Goal: Information Seeking & Learning: Find contact information

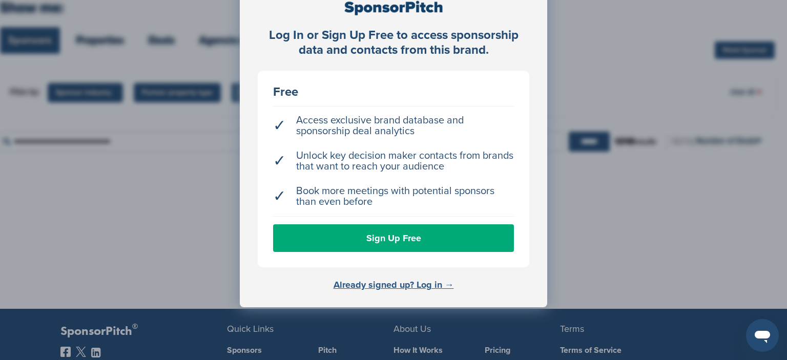
click at [384, 281] on link "Already signed up? Log in →" at bounding box center [394, 284] width 120 height 11
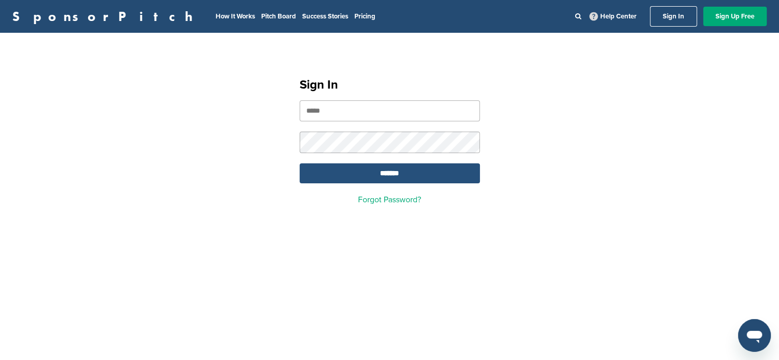
type input "**********"
click at [386, 170] on input "*******" at bounding box center [390, 173] width 180 height 20
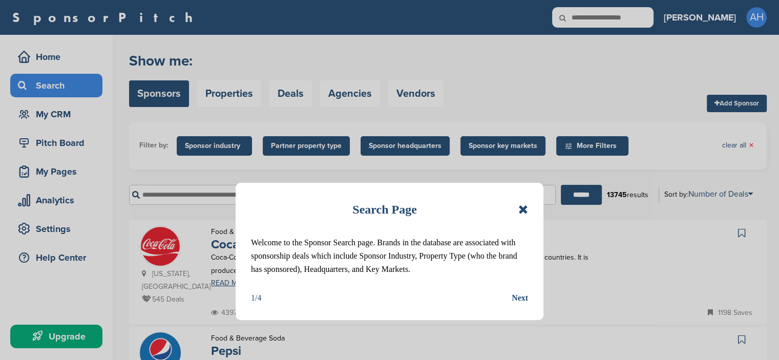
click at [521, 209] on icon at bounding box center [524, 209] width 10 height 12
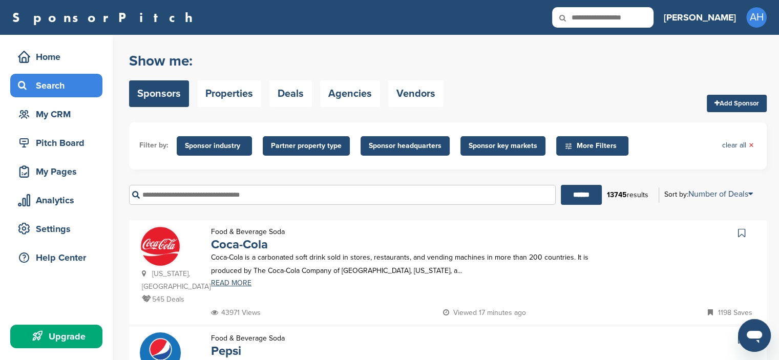
click at [206, 200] on input "text" at bounding box center [342, 195] width 427 height 20
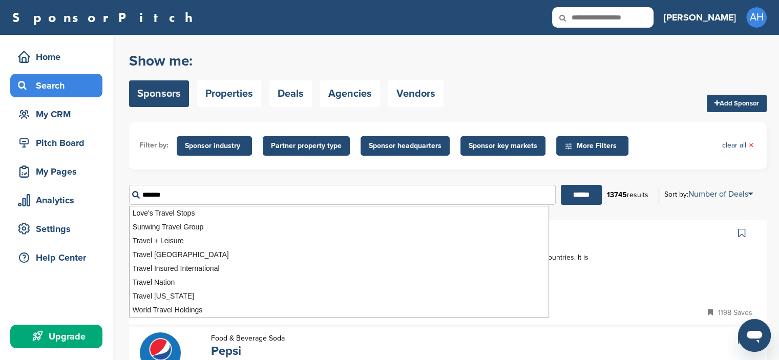
type input "******"
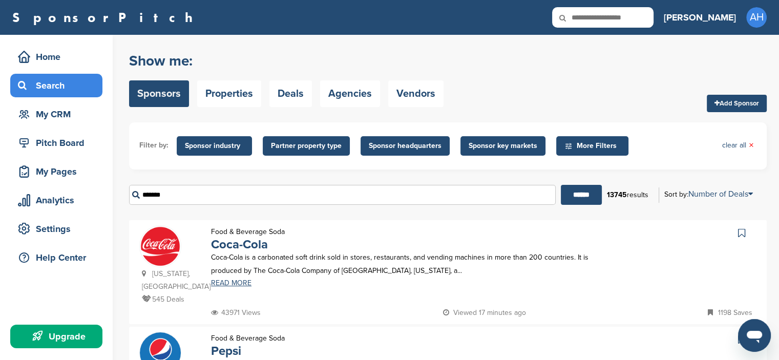
drag, startPoint x: 213, startPoint y: 143, endPoint x: 211, endPoint y: 149, distance: 6.2
click at [213, 143] on span "Sponsor industry" at bounding box center [214, 145] width 59 height 11
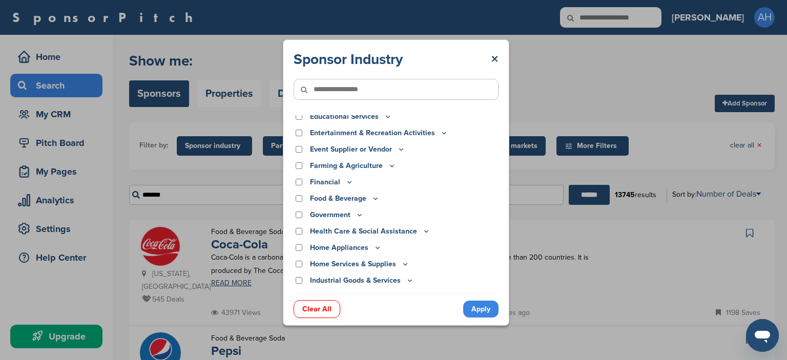
scroll to position [102, 0]
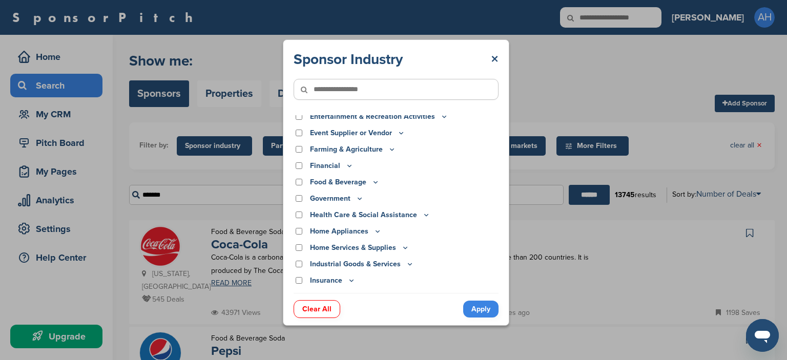
drag, startPoint x: 326, startPoint y: 91, endPoint x: 324, endPoint y: 84, distance: 7.3
click at [326, 90] on icon at bounding box center [311, 90] width 35 height 22
click at [324, 85] on icon at bounding box center [311, 90] width 35 height 22
click at [319, 92] on icon at bounding box center [311, 90] width 35 height 22
drag, startPoint x: 318, startPoint y: 89, endPoint x: 318, endPoint y: 82, distance: 7.2
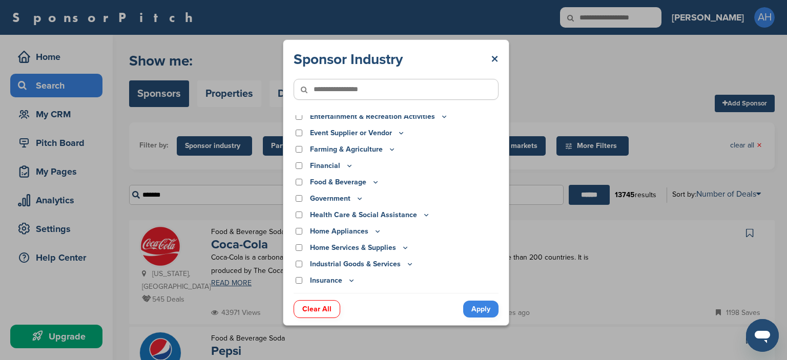
click at [318, 85] on icon at bounding box center [311, 90] width 35 height 22
click at [316, 88] on icon at bounding box center [311, 90] width 35 height 22
click at [342, 93] on input"] "text" at bounding box center [396, 89] width 205 height 21
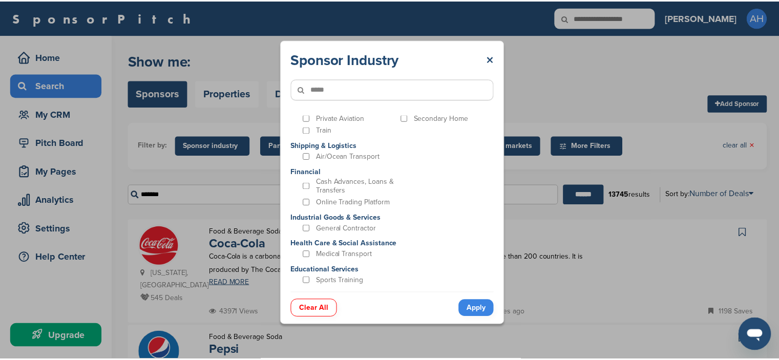
scroll to position [0, 0]
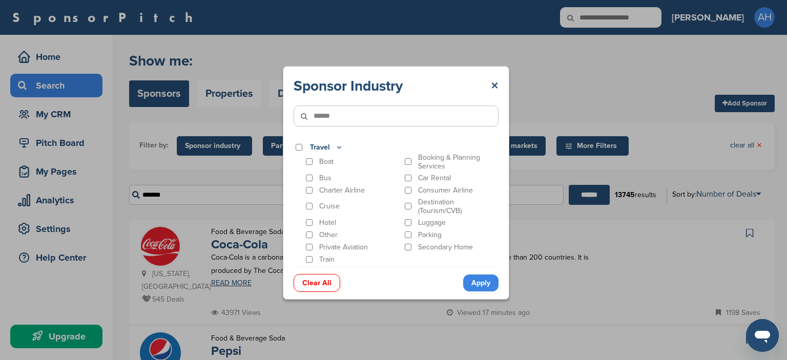
type input"] "******"
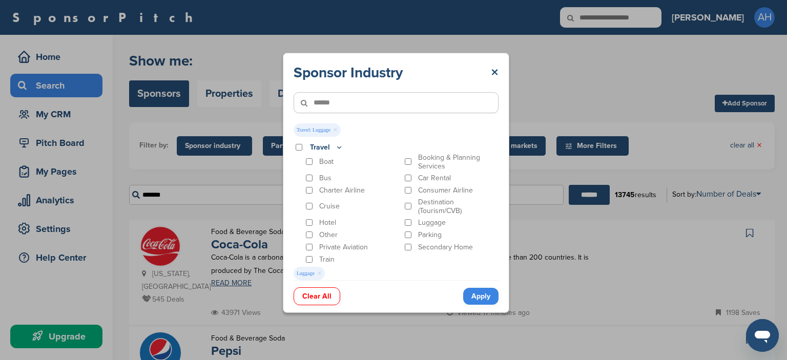
click at [482, 293] on link "Apply" at bounding box center [480, 296] width 35 height 17
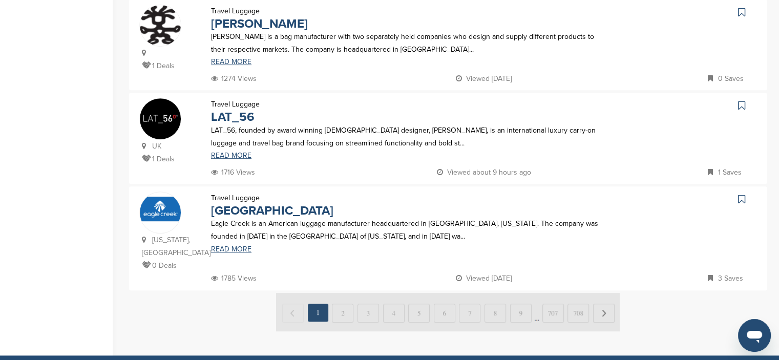
scroll to position [461, 0]
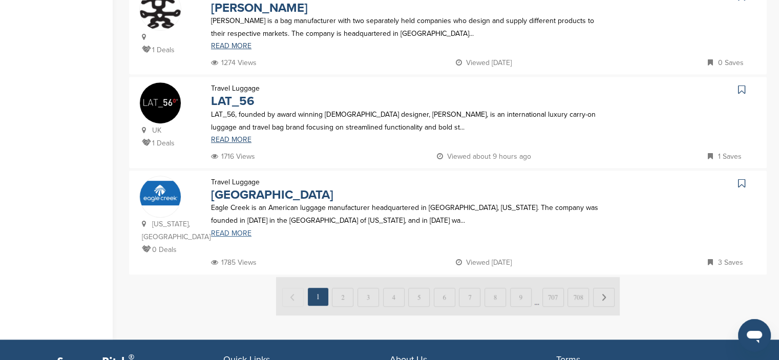
click at [238, 230] on link "READ MORE" at bounding box center [409, 233] width 397 height 7
click at [290, 194] on div "Travel Luggage Eagle Creek Eagle Creek is an American luggage manufacturer head…" at bounding box center [409, 216] width 417 height 81
drag, startPoint x: 327, startPoint y: 204, endPoint x: 207, endPoint y: 207, distance: 119.9
click at [207, 207] on div "Eagle Creek is an American luggage manufacturer headquartered in Carlsbad, Cali…" at bounding box center [409, 218] width 417 height 35
copy p "Eagle Creek is an American luggage"
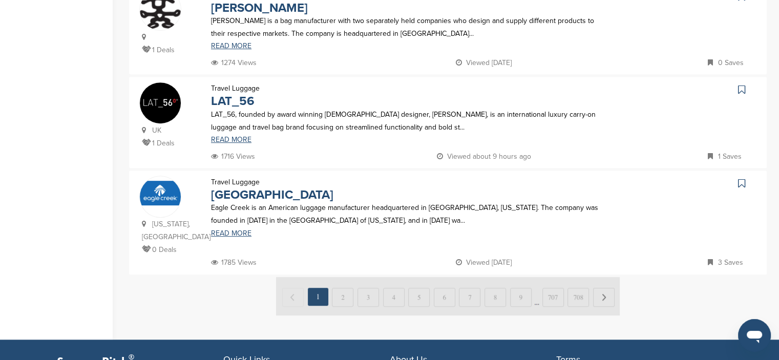
click at [281, 216] on p "Eagle Creek is an American luggage manufacturer headquartered in Carlsbad, Cali…" at bounding box center [409, 214] width 397 height 26
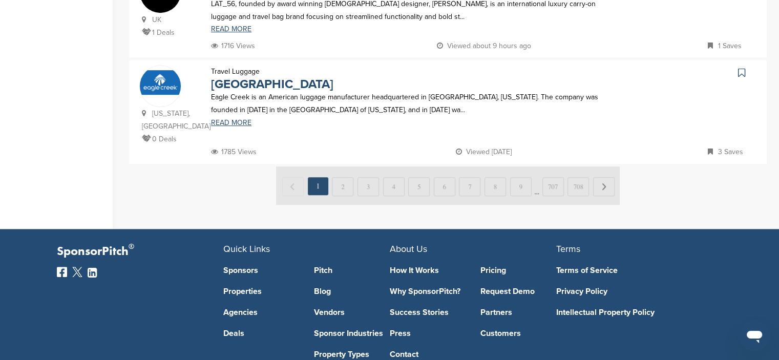
scroll to position [615, 0]
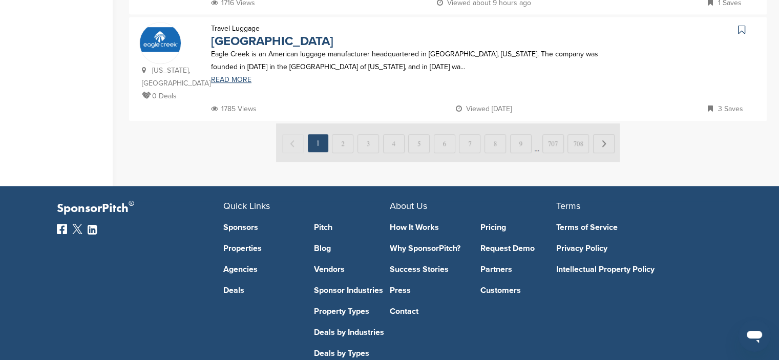
click at [661, 129] on div at bounding box center [448, 143] width 638 height 40
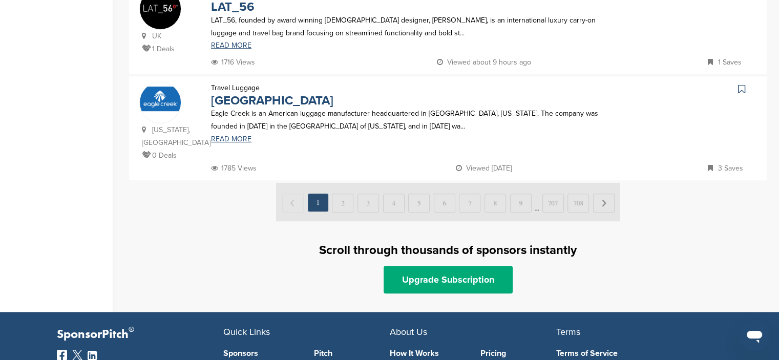
scroll to position [564, 0]
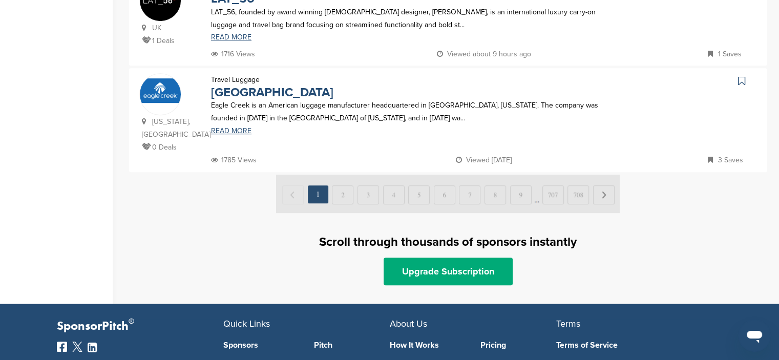
click at [341, 194] on img at bounding box center [448, 194] width 344 height 38
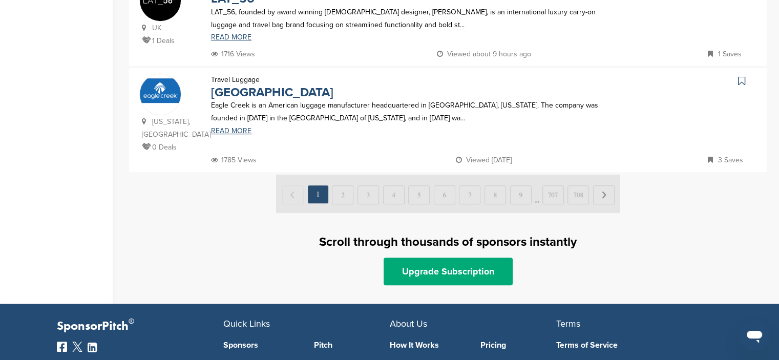
click at [605, 193] on img at bounding box center [448, 194] width 344 height 38
click at [603, 193] on img at bounding box center [448, 194] width 344 height 38
click at [602, 189] on img at bounding box center [448, 194] width 344 height 38
click at [601, 187] on img at bounding box center [448, 194] width 344 height 38
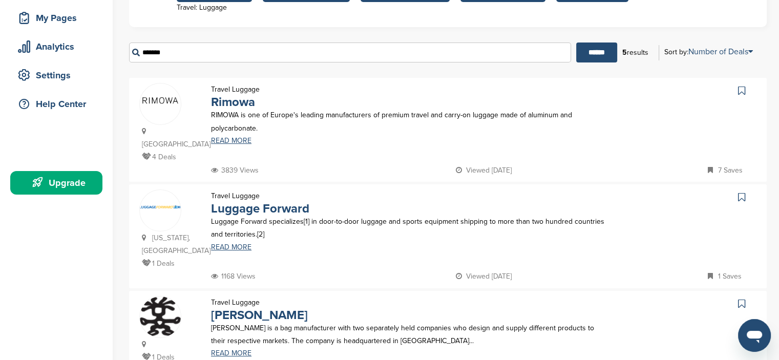
scroll to position [102, 0]
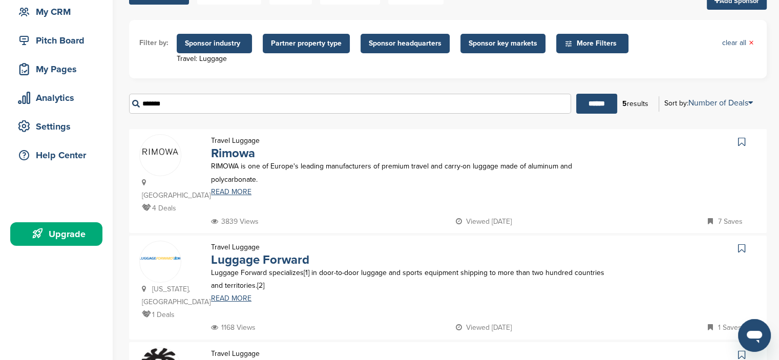
click at [184, 105] on input "******" at bounding box center [350, 104] width 442 height 20
click at [590, 99] on input "******" at bounding box center [596, 104] width 41 height 20
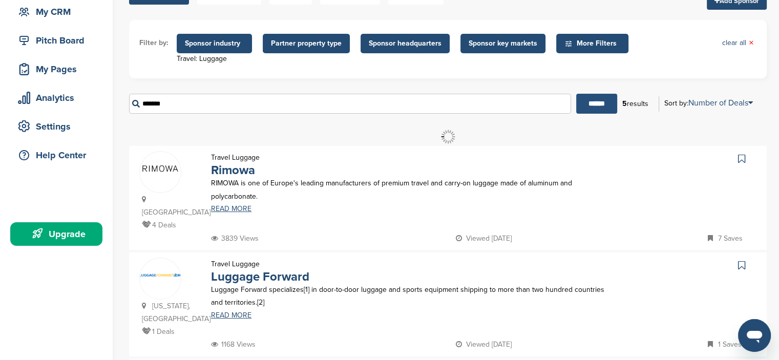
click at [590, 99] on input "******" at bounding box center [596, 104] width 41 height 20
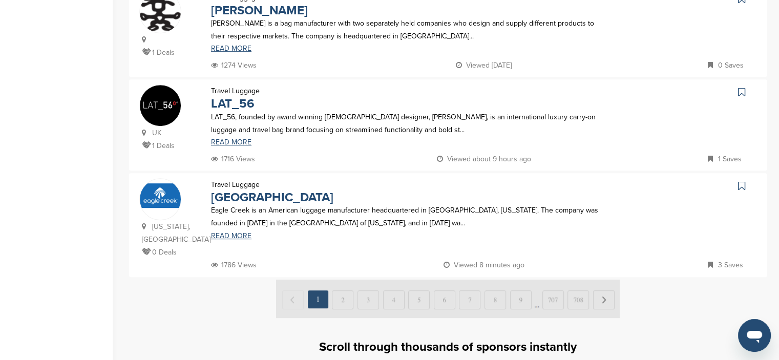
scroll to position [512, 0]
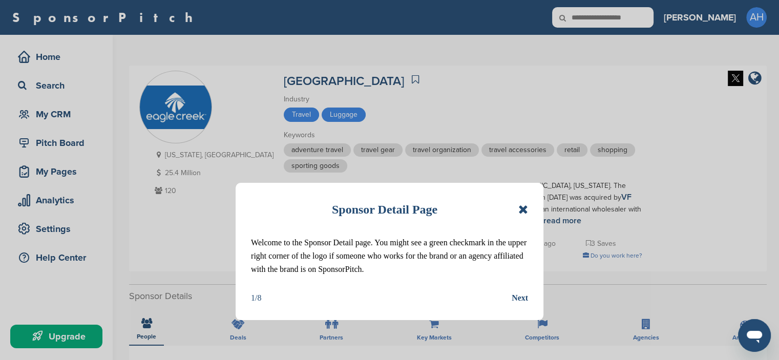
click at [522, 208] on icon at bounding box center [524, 209] width 10 height 12
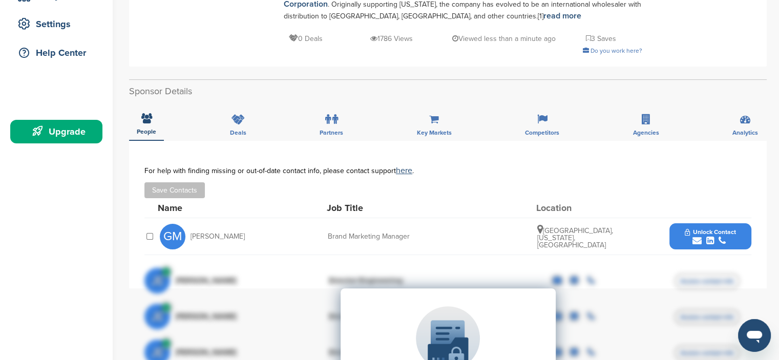
scroll to position [256, 0]
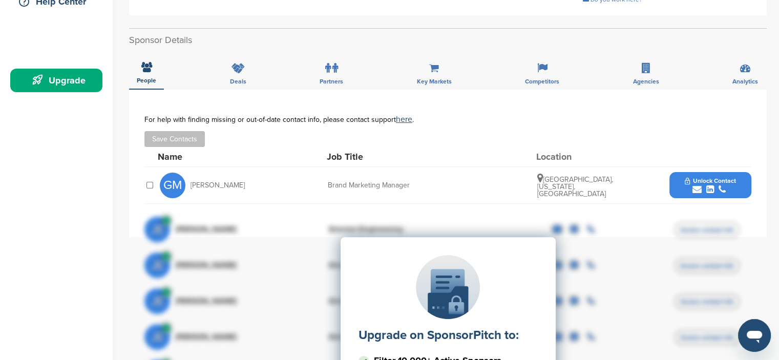
click at [707, 178] on span "Unlock Contact" at bounding box center [710, 180] width 51 height 7
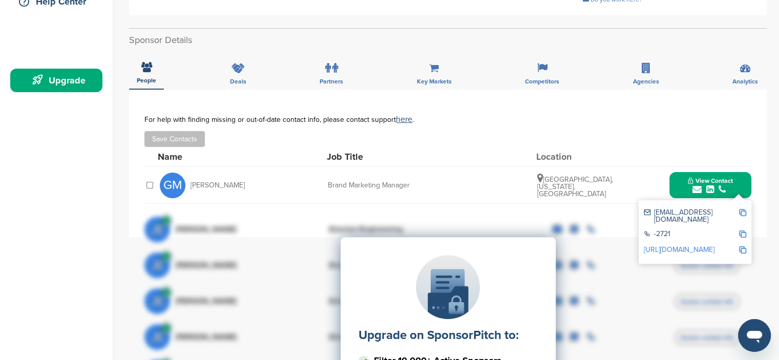
click at [672, 241] on div "Upgrade on SponsorPitch to: Filter 10,000+ Active Sponsors Unlock Unique Sponso…" at bounding box center [448, 340] width 607 height 256
click at [672, 242] on div "Upgrade on SponsorPitch to: Filter 10,000+ Active Sponsors Unlock Unique Sponso…" at bounding box center [448, 340] width 607 height 256
click at [672, 240] on div "Upgrade on SponsorPitch to: Filter 10,000+ Active Sponsors Unlock Unique Sponso…" at bounding box center [448, 340] width 607 height 256
click at [672, 237] on div "Upgrade on SponsorPitch to: Filter 10,000+ Active Sponsors Unlock Unique Sponso…" at bounding box center [448, 340] width 607 height 256
click at [671, 241] on div "Upgrade on SponsorPitch to: Filter 10,000+ Active Sponsors Unlock Unique Sponso…" at bounding box center [448, 340] width 607 height 256
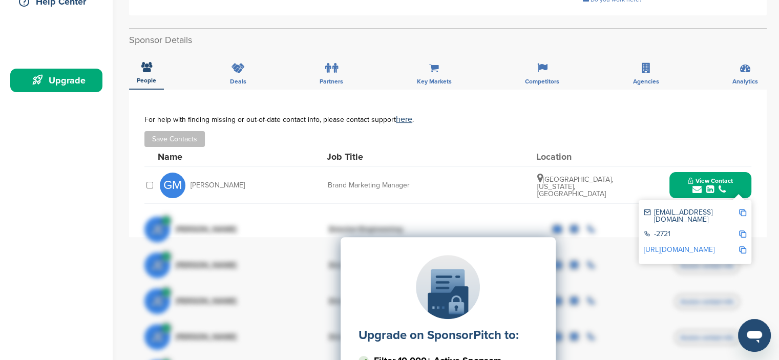
click at [671, 241] on div "Upgrade on SponsorPitch to: Filter 10,000+ Active Sponsors Unlock Unique Sponso…" at bounding box center [448, 340] width 607 height 256
click at [742, 209] on img at bounding box center [742, 212] width 7 height 7
click at [740, 240] on div "Upgrade on SponsorPitch to: Filter 10,000+ Active Sponsors Unlock Unique Sponso…" at bounding box center [448, 340] width 607 height 256
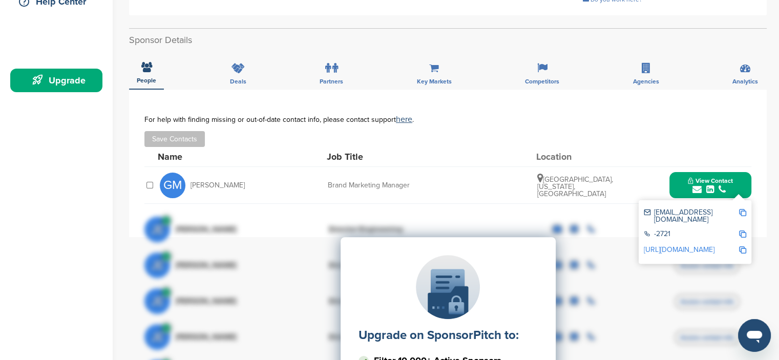
click at [741, 240] on div "Upgrade on SponsorPitch to: Filter 10,000+ Active Sponsors Unlock Unique Sponso…" at bounding box center [448, 340] width 607 height 256
click at [740, 241] on div "Upgrade on SponsorPitch to: Filter 10,000+ Active Sponsors Unlock Unique Sponso…" at bounding box center [448, 340] width 607 height 256
click at [683, 241] on div "Upgrade on SponsorPitch to: Filter 10,000+ Active Sponsors Unlock Unique Sponso…" at bounding box center [448, 340] width 607 height 256
click at [682, 241] on div "Upgrade on SponsorPitch to: Filter 10,000+ Active Sponsors Unlock Unique Sponso…" at bounding box center [448, 340] width 607 height 256
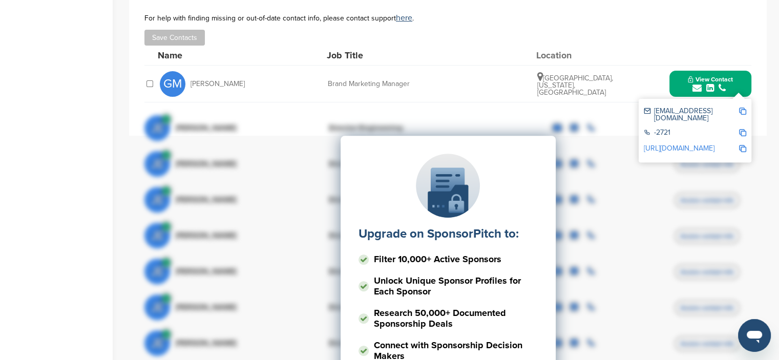
scroll to position [307, 0]
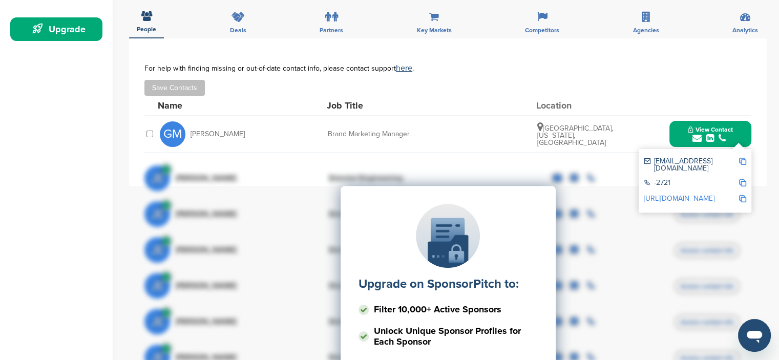
click at [655, 84] on div "Save Contacts" at bounding box center [448, 88] width 607 height 16
click at [719, 189] on div "Upgrade on SponsorPitch to: Filter 10,000+ Active Sponsors Unlock Unique Sponso…" at bounding box center [448, 288] width 607 height 256
click at [742, 188] on div "Upgrade on SponsorPitch to: Filter 10,000+ Active Sponsors Unlock Unique Sponso…" at bounding box center [448, 288] width 607 height 256
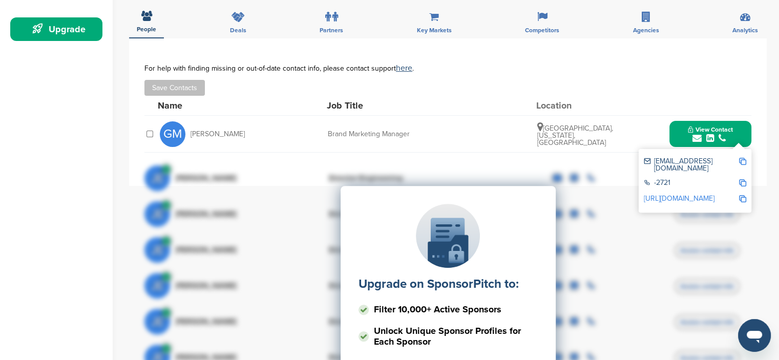
click at [742, 186] on div "Upgrade on SponsorPitch to: Filter 10,000+ Active Sponsors Unlock Unique Sponso…" at bounding box center [448, 288] width 607 height 256
click at [710, 127] on span "View Contact" at bounding box center [710, 129] width 45 height 7
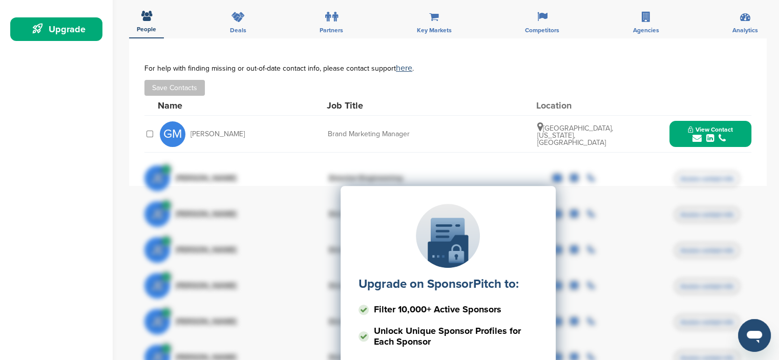
click at [708, 127] on span "View Contact" at bounding box center [710, 129] width 45 height 7
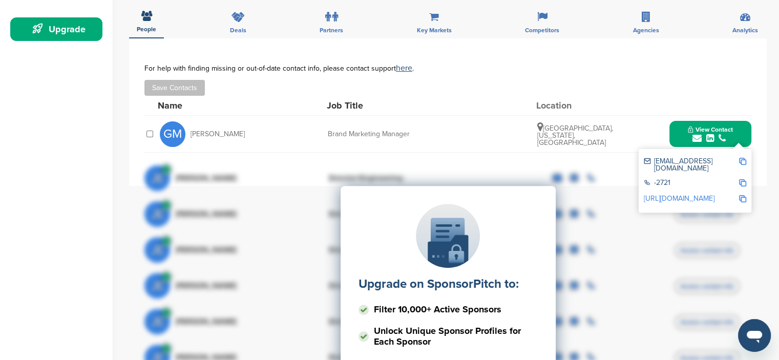
click at [711, 136] on icon "submit" at bounding box center [711, 138] width 8 height 9
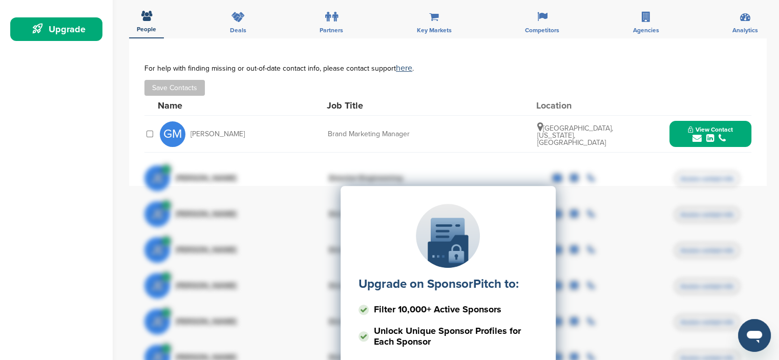
click at [711, 137] on icon "submit" at bounding box center [711, 138] width 8 height 9
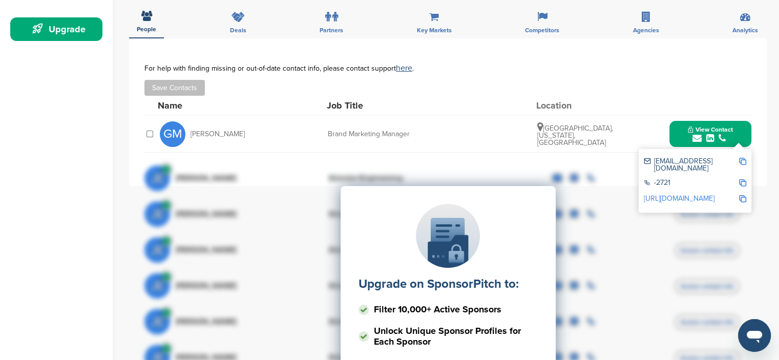
click at [655, 190] on div "Upgrade on SponsorPitch to: Filter 10,000+ Active Sponsors Unlock Unique Sponso…" at bounding box center [448, 288] width 607 height 256
click at [741, 190] on div "Upgrade on SponsorPitch to: Filter 10,000+ Active Sponsors Unlock Unique Sponso…" at bounding box center [448, 288] width 607 height 256
click at [741, 188] on div "Upgrade on SponsorPitch to: Filter 10,000+ Active Sponsors Unlock Unique Sponso…" at bounding box center [448, 288] width 607 height 256
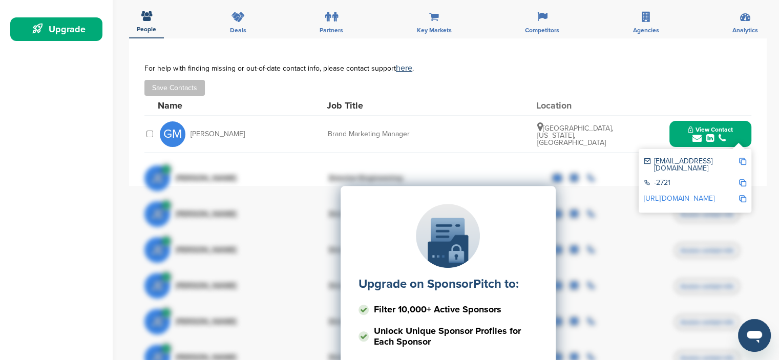
drag, startPoint x: 254, startPoint y: 129, endPoint x: 184, endPoint y: 135, distance: 69.5
click at [184, 135] on div "GM [PERSON_NAME]" at bounding box center [216, 134] width 113 height 26
copy div "[PERSON_NAME]"
click at [649, 75] on div "For help with finding missing or out-of-date contact info, please contact suppo…" at bounding box center [448, 80] width 607 height 32
click at [644, 72] on div "For help with finding missing or out-of-date contact info, please contact suppo…" at bounding box center [448, 80] width 607 height 32
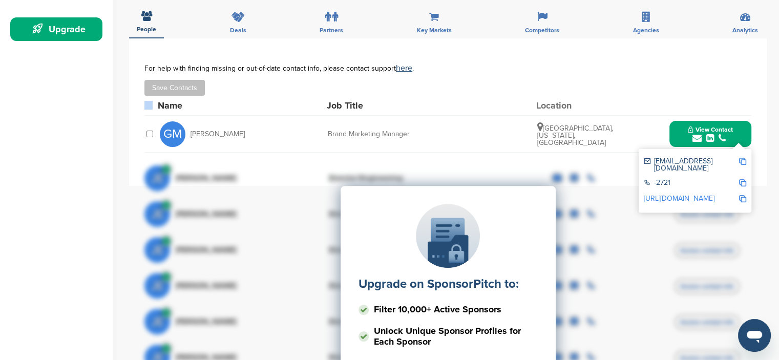
click at [644, 72] on div "For help with finding missing or out-of-date contact info, please contact suppo…" at bounding box center [448, 80] width 607 height 32
click at [288, 84] on div "Save Contacts" at bounding box center [448, 88] width 607 height 16
click at [153, 132] on div at bounding box center [150, 134] width 10 height 10
click at [662, 80] on div "Save Contacts" at bounding box center [448, 88] width 607 height 16
click at [423, 132] on div "Brand Marketing Manager" at bounding box center [405, 134] width 154 height 7
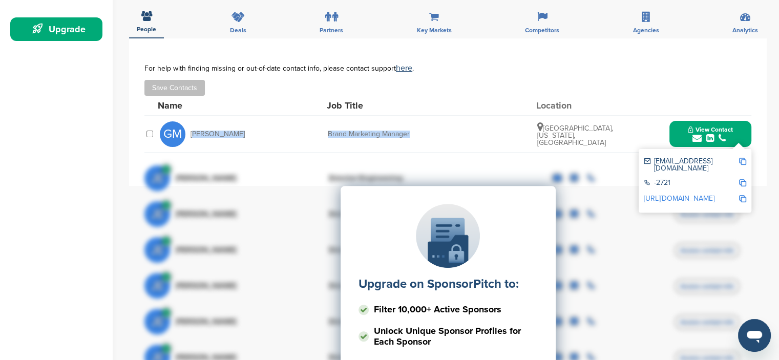
drag, startPoint x: 423, startPoint y: 132, endPoint x: 191, endPoint y: 126, distance: 232.7
click at [191, 126] on div "GM [PERSON_NAME] Brand Marketing Manager [GEOGRAPHIC_DATA], [US_STATE], [GEOGRA…" at bounding box center [456, 134] width 592 height 36
copy div "[PERSON_NAME] Brand Marketing Manager"
click at [449, 113] on div "Name Job Title Location" at bounding box center [455, 105] width 594 height 19
